Goal: Task Accomplishment & Management: Manage account settings

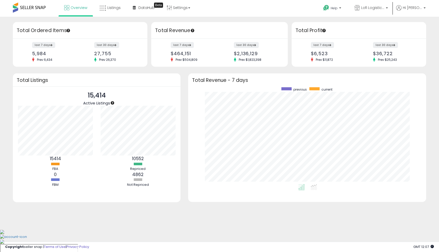
scroll to position [97, 228]
click at [117, 6] on span "Listings" at bounding box center [113, 7] width 13 height 5
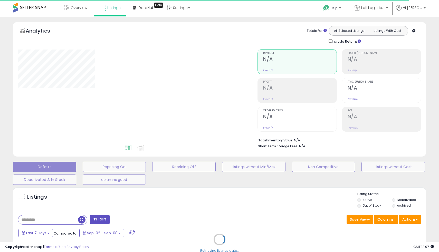
select select "**"
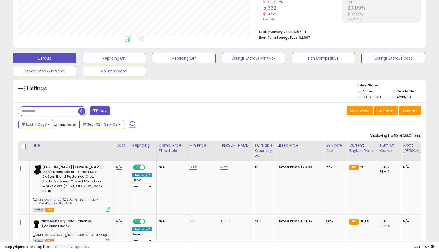
scroll to position [109, 0]
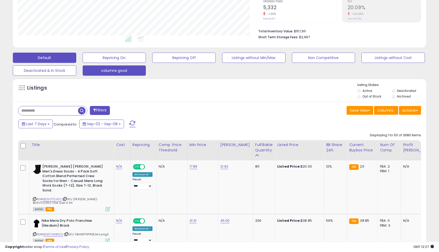
click at [126, 69] on button "columns good" at bounding box center [114, 70] width 63 height 10
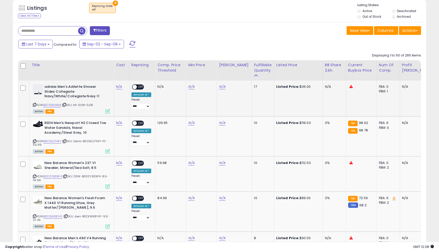
scroll to position [189, 0]
click at [102, 30] on button "Filters" at bounding box center [100, 30] width 20 height 9
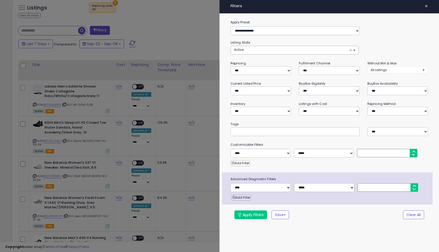
click at [426, 5] on span "×" at bounding box center [426, 6] width 3 height 7
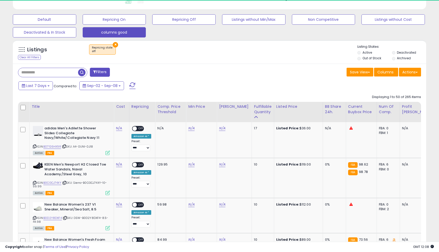
scroll to position [105, 240]
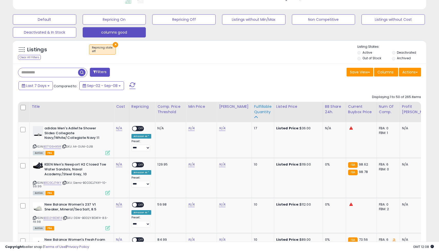
click at [257, 111] on div "Fulfillable Quantity" at bounding box center [263, 109] width 18 height 11
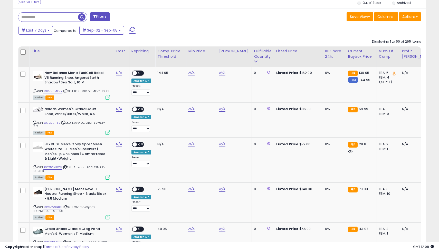
scroll to position [206, 0]
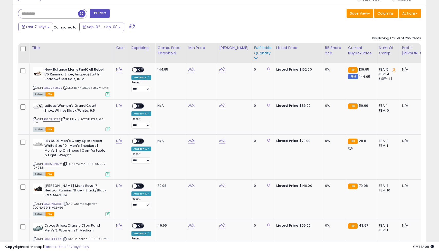
click at [254, 56] on icon at bounding box center [256, 58] width 4 height 4
click at [256, 48] on div "Fulfillable Quantity" at bounding box center [263, 50] width 18 height 11
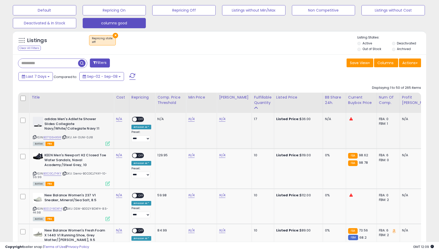
scroll to position [158, 0]
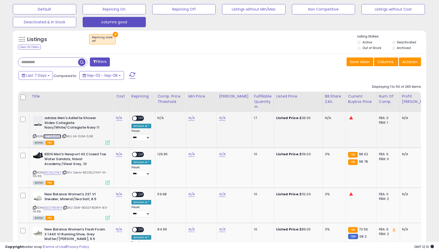
click at [52, 137] on link "B071S6HX9R" at bounding box center [52, 136] width 18 height 4
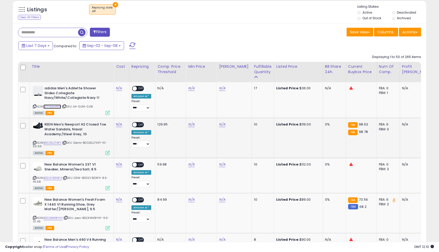
scroll to position [189, 0]
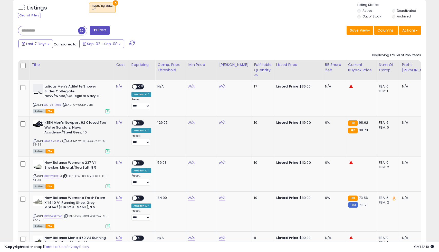
drag, startPoint x: 40, startPoint y: 145, endPoint x: 29, endPoint y: 145, distance: 11.6
click at [29, 145] on tr "KEEN Men's Newport H2 Closed Toe Water Sandals, Naval Academy/Steel Grey, 10 AS…" at bounding box center [238, 136] width 440 height 40
click at [42, 146] on div "ASIN: B0CGCJ74XY | SKU: Sierra-B0CGCJ74XY-10-59.99 Active FBA" at bounding box center [71, 136] width 77 height 32
click at [51, 143] on link "B0CGCJ74XY" at bounding box center [52, 141] width 18 height 4
click at [54, 105] on link "B071S6HX9R" at bounding box center [52, 105] width 18 height 4
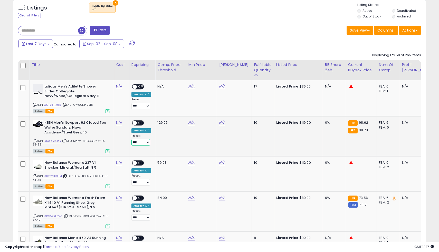
click at [145, 141] on select "**********" at bounding box center [140, 142] width 19 height 6
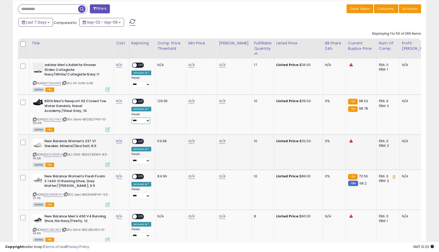
scroll to position [205, 0]
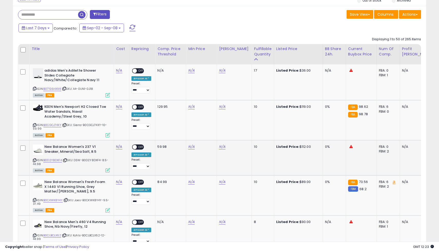
drag, startPoint x: 41, startPoint y: 164, endPoint x: 33, endPoint y: 165, distance: 7.8
click at [33, 165] on div "ASIN: B0D2Y8DXF4 | SKU: DSW-B0D2Y8DXF4-8.5-44.98 Active FBA" at bounding box center [71, 158] width 77 height 27
click at [47, 166] on div "ASIN: B0D2Y8DXF4 | SKU: DSW-B0D2Y8DXF4-8.5-44.98 Active FBA" at bounding box center [71, 158] width 77 height 27
click at [382, 147] on div "FBA: 0" at bounding box center [387, 147] width 17 height 5
click at [386, 145] on div "FBA: 0" at bounding box center [387, 147] width 17 height 5
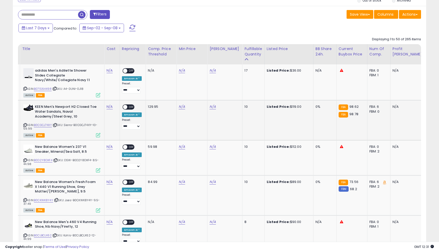
scroll to position [0, 0]
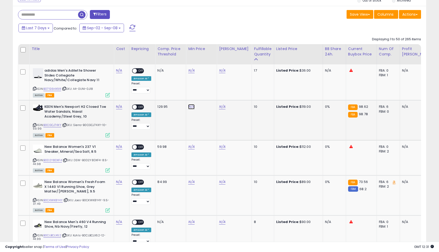
click at [190, 107] on link "N/A" at bounding box center [191, 106] width 6 height 5
type input "******"
click at [208, 93] on icon "submit" at bounding box center [206, 93] width 3 height 3
click at [222, 107] on link "N/A" at bounding box center [222, 106] width 6 height 5
type input "******"
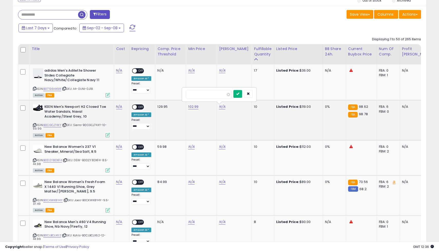
click at [239, 95] on icon "submit" at bounding box center [237, 93] width 3 height 3
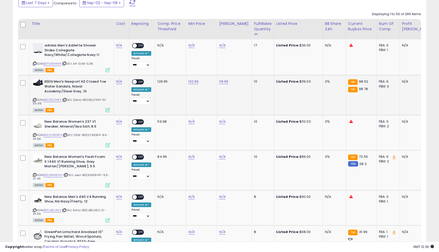
scroll to position [232, 0]
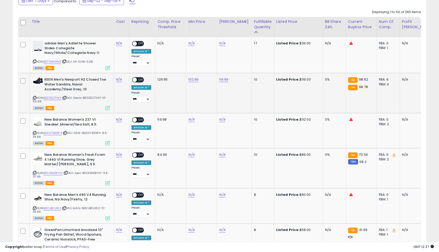
click at [136, 80] on span at bounding box center [134, 80] width 4 height 4
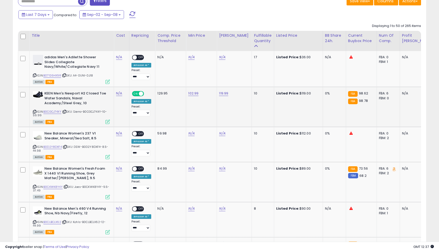
scroll to position [218, 0]
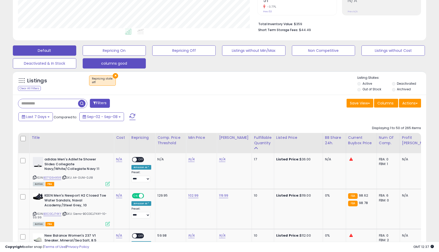
click at [63, 50] on button "Default" at bounding box center [44, 50] width 63 height 10
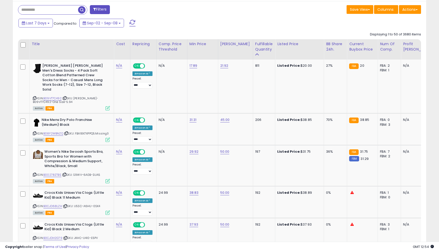
scroll to position [210, 0]
drag, startPoint x: 96, startPoint y: 129, endPoint x: 77, endPoint y: 128, distance: 19.3
click at [77, 132] on span "| SKU: FBA18X7XPPQ5.Missing3" at bounding box center [86, 134] width 45 height 4
copy span "FBA18X7XPPQ5"
click at [35, 132] on icon at bounding box center [34, 133] width 3 height 3
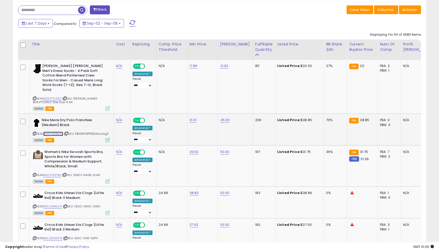
click at [56, 132] on link "B08F2WBNZQ" at bounding box center [53, 134] width 20 height 4
click at [226, 118] on link "45.00" at bounding box center [224, 120] width 9 height 5
type input "*"
type input "*****"
click at [243, 101] on icon "submit" at bounding box center [241, 102] width 3 height 3
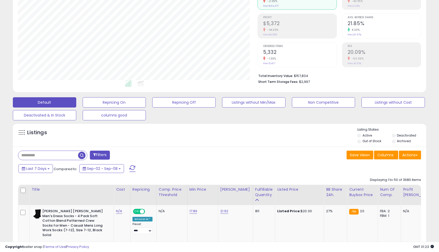
scroll to position [57, 0]
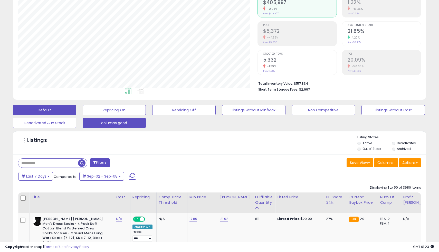
click at [130, 120] on button "columns good" at bounding box center [114, 123] width 63 height 10
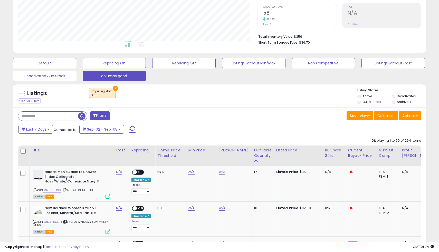
scroll to position [82, 0]
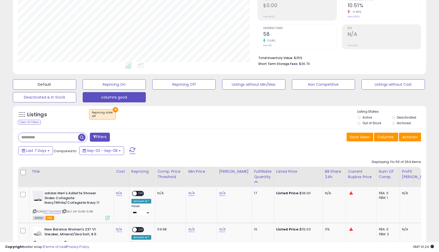
click at [55, 86] on button "Default" at bounding box center [44, 84] width 63 height 10
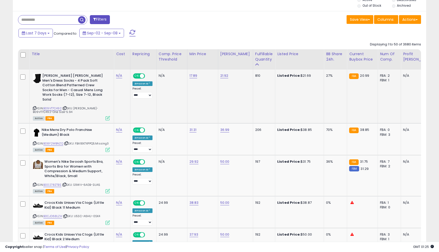
scroll to position [200, 0]
drag, startPoint x: 327, startPoint y: 125, endPoint x: 319, endPoint y: 125, distance: 8.0
click at [319, 125] on tr "Nike Mens Dry Polo Franchise (Medium) Black ASIN: B08F2WBNZQ | SKU: FBA18X7XPPQ…" at bounding box center [238, 139] width 441 height 32
click at [328, 127] on div "70%" at bounding box center [334, 129] width 17 height 5
click at [328, 55] on div "BB Share 24h." at bounding box center [335, 56] width 19 height 11
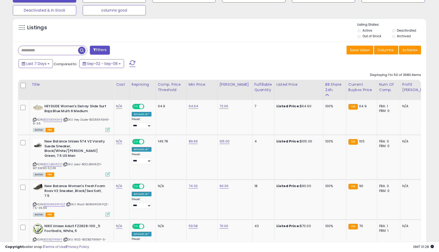
scroll to position [168, 0]
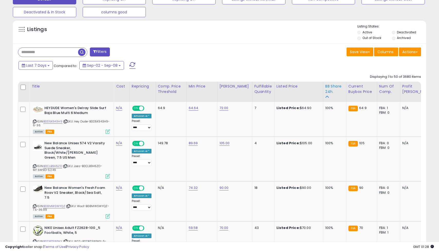
click at [325, 97] on icon at bounding box center [327, 97] width 4 height 4
click at [326, 88] on div "BB Share 24h." at bounding box center [334, 89] width 19 height 11
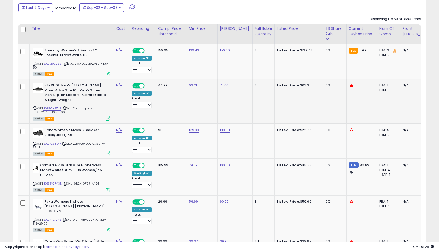
scroll to position [227, 0]
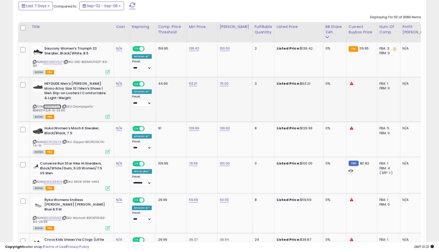
click at [55, 107] on link "B0B9SYFZJR" at bounding box center [52, 106] width 18 height 4
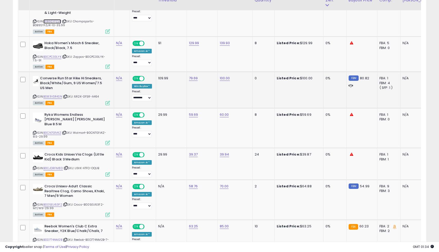
scroll to position [315, 0]
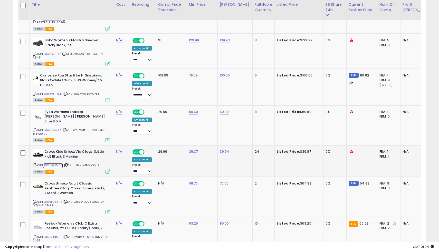
click at [58, 163] on link "B0CJDRFM8D" at bounding box center [53, 165] width 20 height 4
click at [34, 164] on icon at bounding box center [34, 165] width 3 height 3
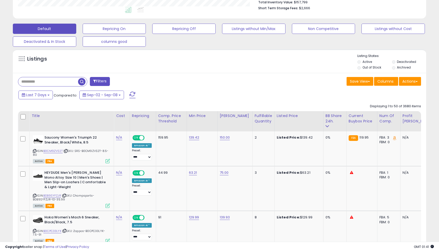
scroll to position [146, 0]
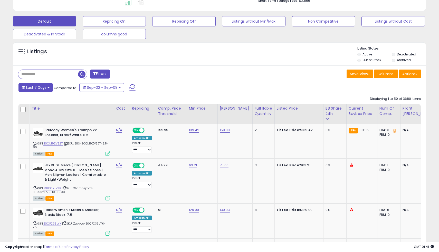
click at [44, 90] on button "Last 7 Days" at bounding box center [35, 87] width 34 height 9
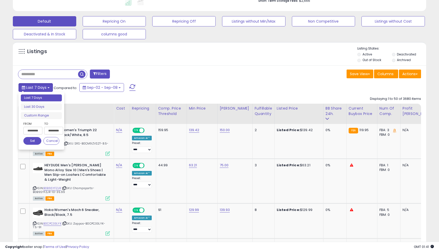
click at [44, 86] on span "Last 7 Days" at bounding box center [36, 87] width 20 height 5
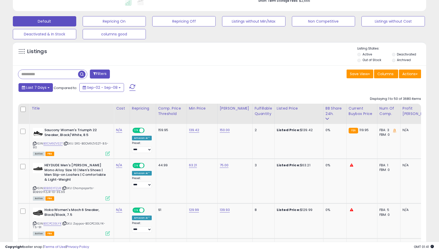
click at [44, 86] on span "Last 7 Days" at bounding box center [36, 87] width 20 height 5
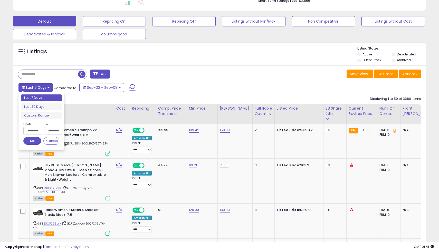
click at [44, 85] on span "Last 7 Days" at bounding box center [36, 87] width 20 height 5
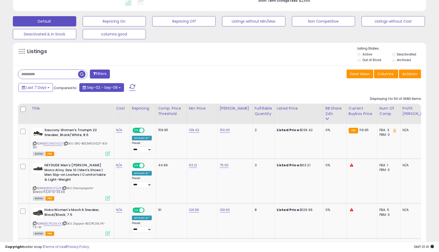
click at [100, 86] on span "Sep-02 - Sep-08" at bounding box center [102, 87] width 31 height 5
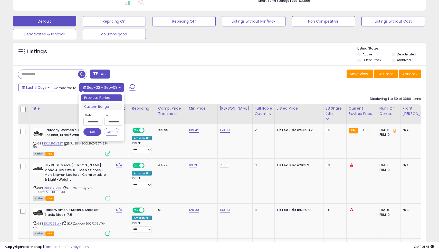
click at [100, 86] on span "Sep-02 - Sep-08" at bounding box center [102, 87] width 31 height 5
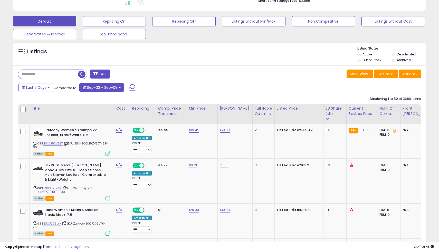
click at [100, 86] on span "Sep-02 - Sep-08" at bounding box center [102, 87] width 31 height 5
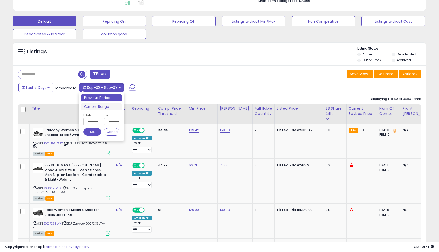
click at [100, 86] on span "Sep-02 - Sep-08" at bounding box center [102, 87] width 31 height 5
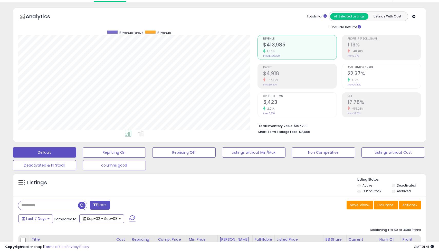
scroll to position [0, 0]
